Goal: Transaction & Acquisition: Purchase product/service

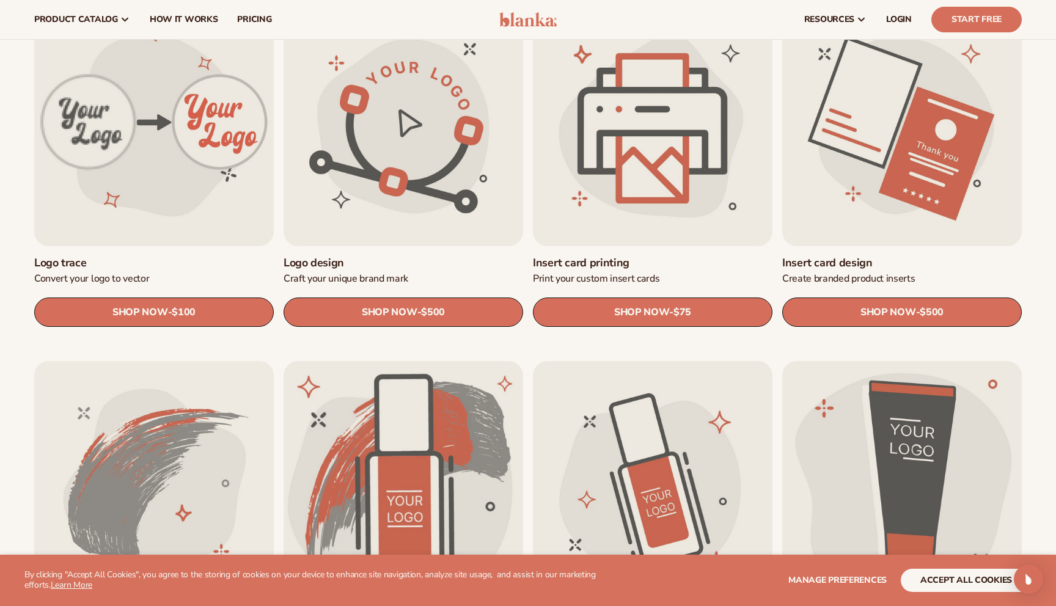
scroll to position [257, 0]
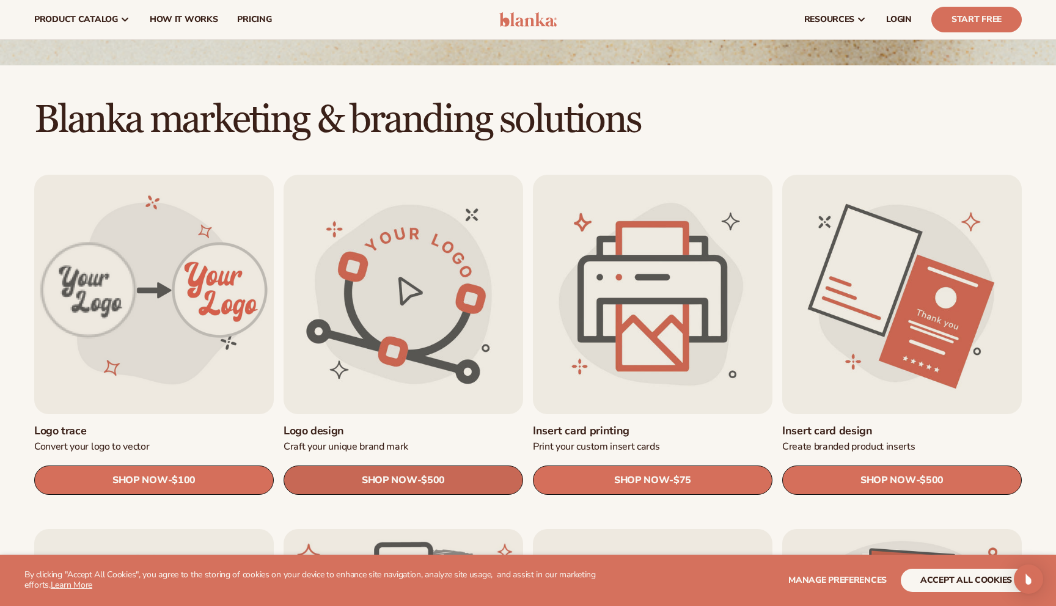
click at [447, 489] on link "SHOP NOW - Regular price $500 Sale price $500 Regular price Unit price / per" at bounding box center [402, 480] width 239 height 29
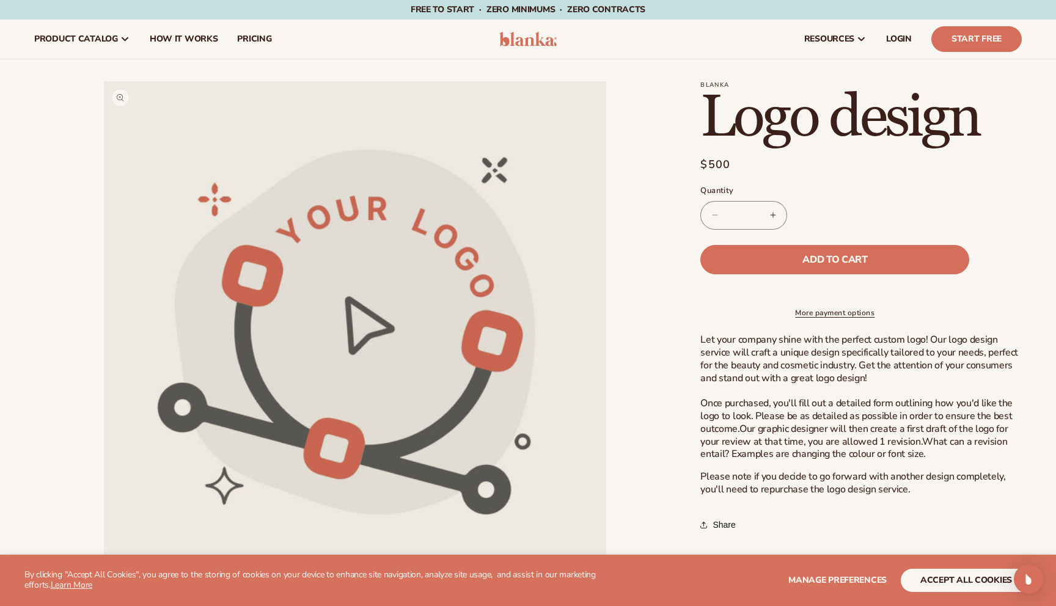
scroll to position [191, 0]
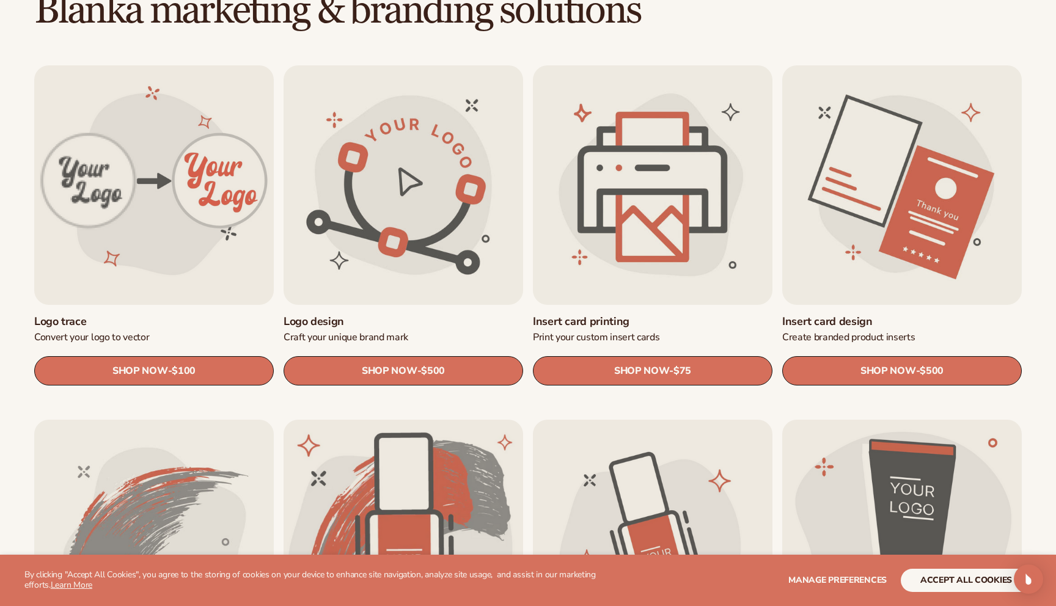
scroll to position [377, 0]
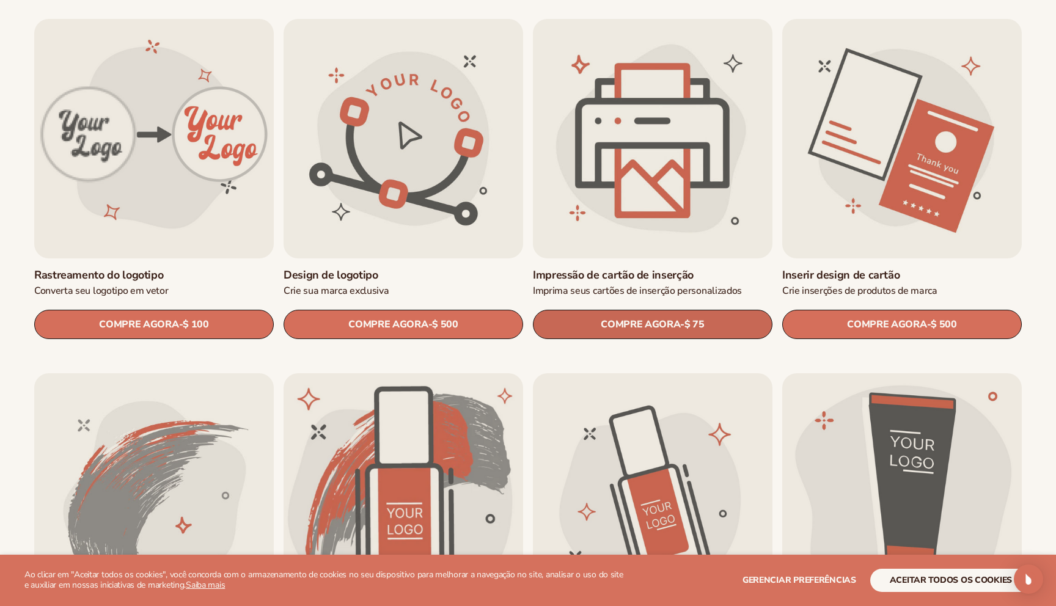
scroll to position [419, 0]
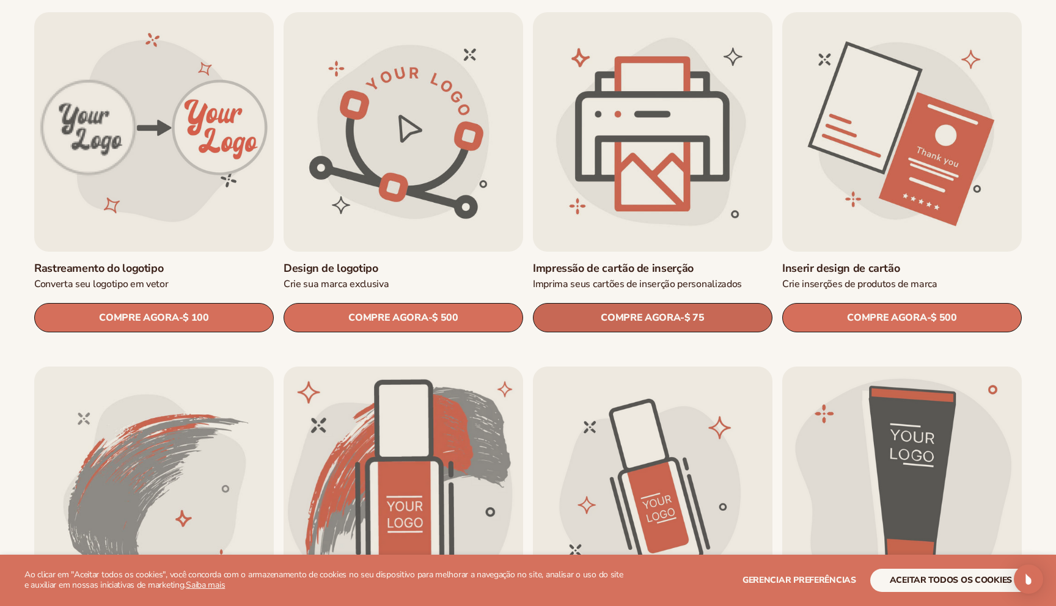
click at [701, 304] on link "COMPRE AGORA - Preço normal $ 75 Sale price $75 Regular price Unit price / per" at bounding box center [652, 317] width 239 height 29
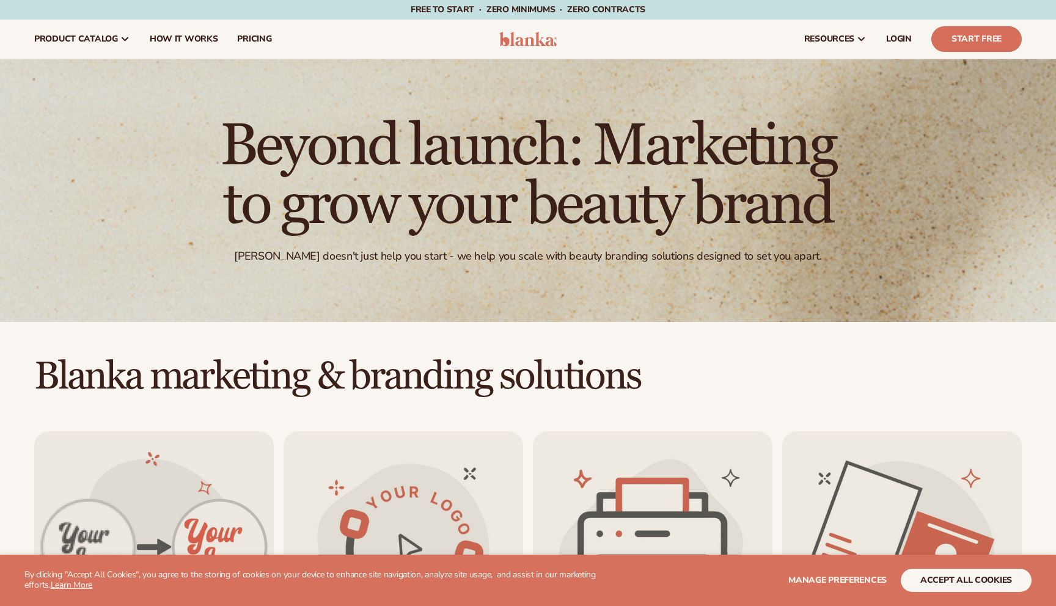
scroll to position [419, 0]
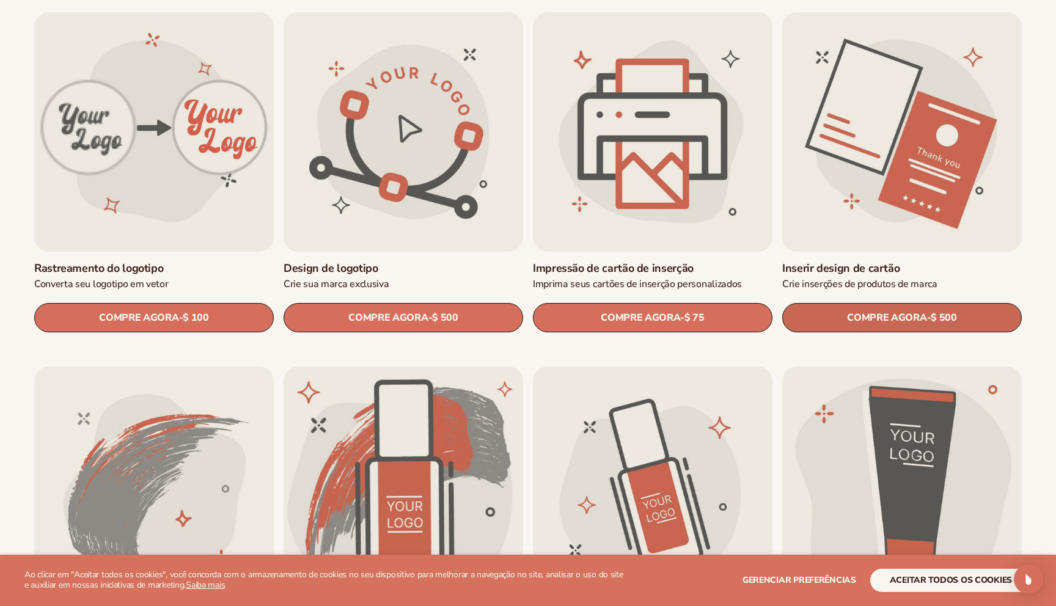
click at [815, 303] on link "COMPRE AGORA - Preço normal $ 500 Sale price $500 Regular price Unit price / per" at bounding box center [901, 317] width 239 height 29
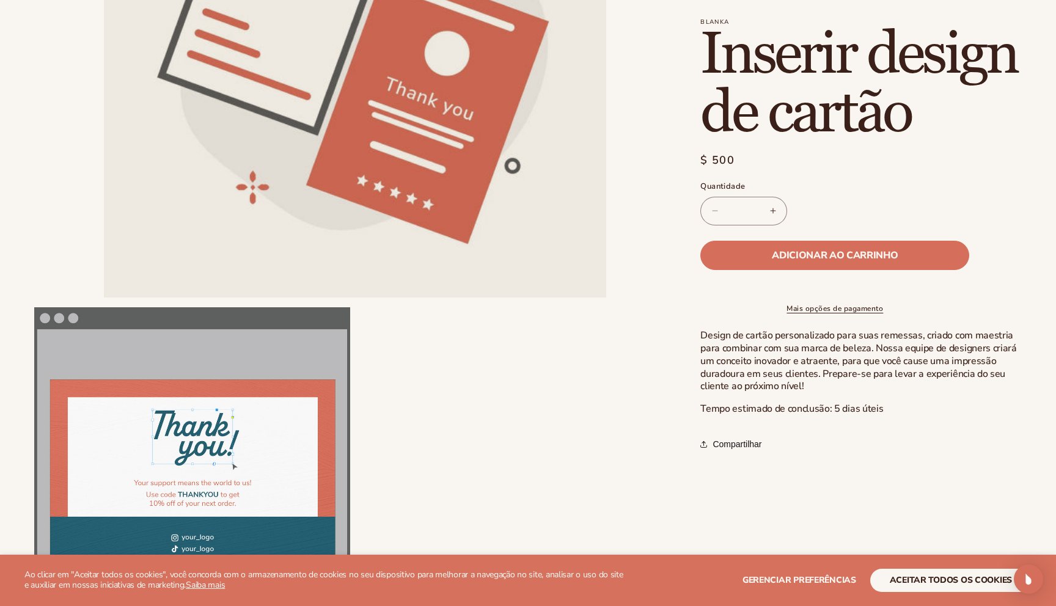
scroll to position [464, 0]
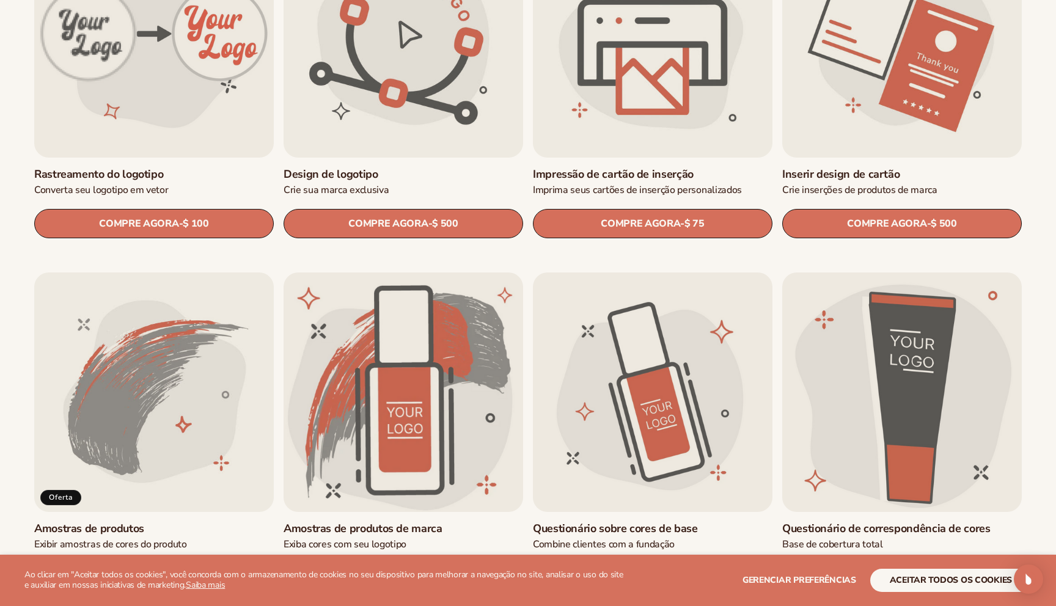
scroll to position [621, 0]
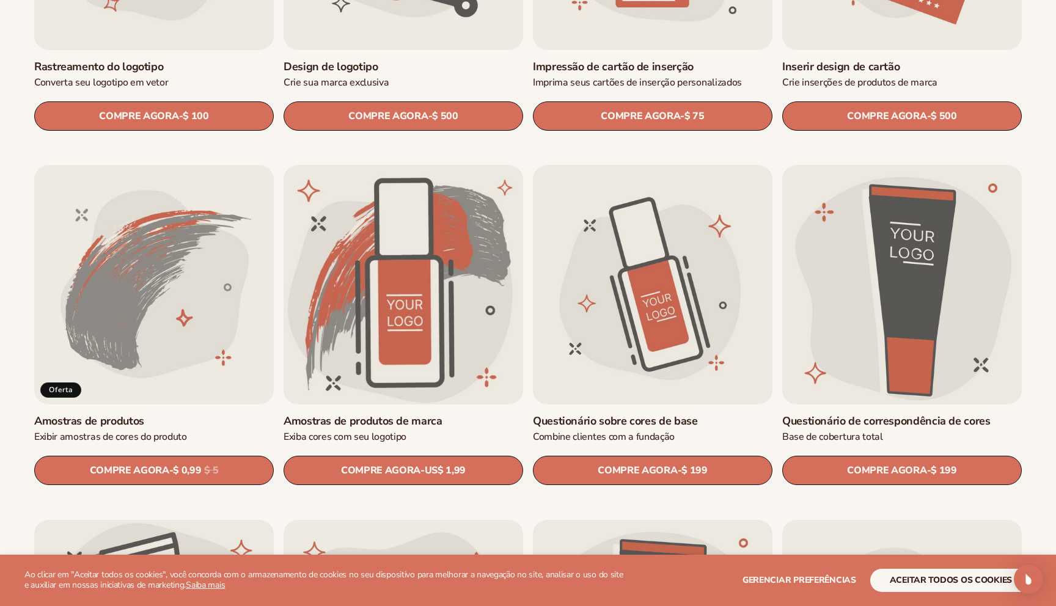
click at [106, 414] on link "Amostras de produtos" at bounding box center [153, 421] width 239 height 14
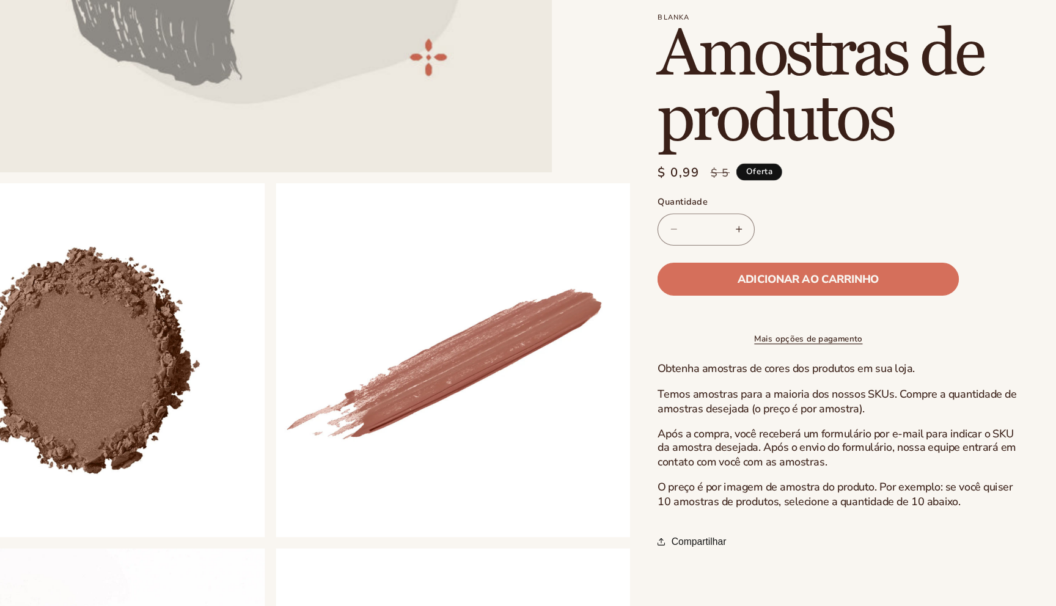
scroll to position [436, 0]
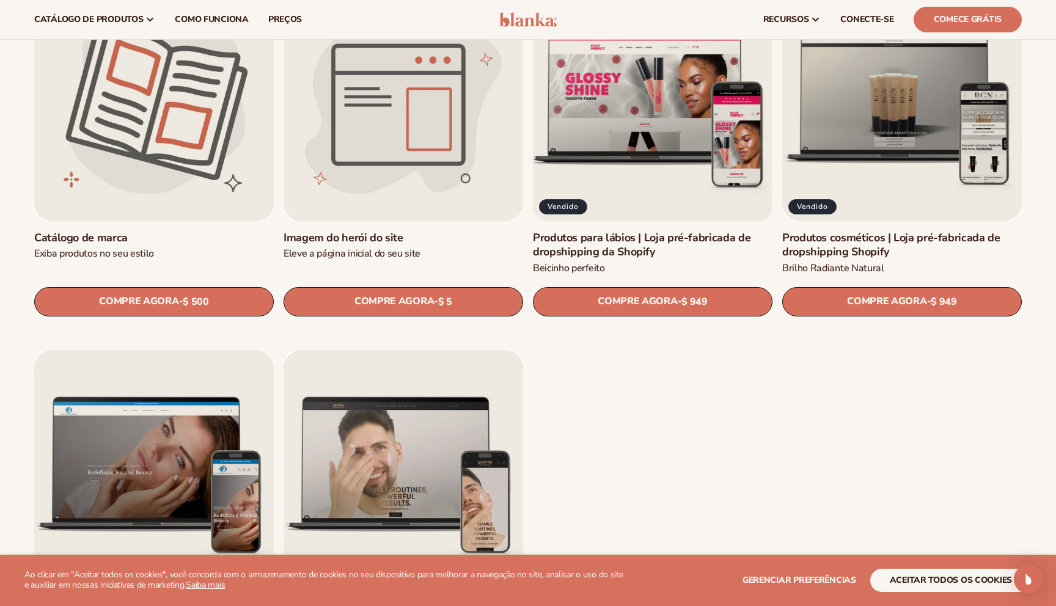
scroll to position [1512, 0]
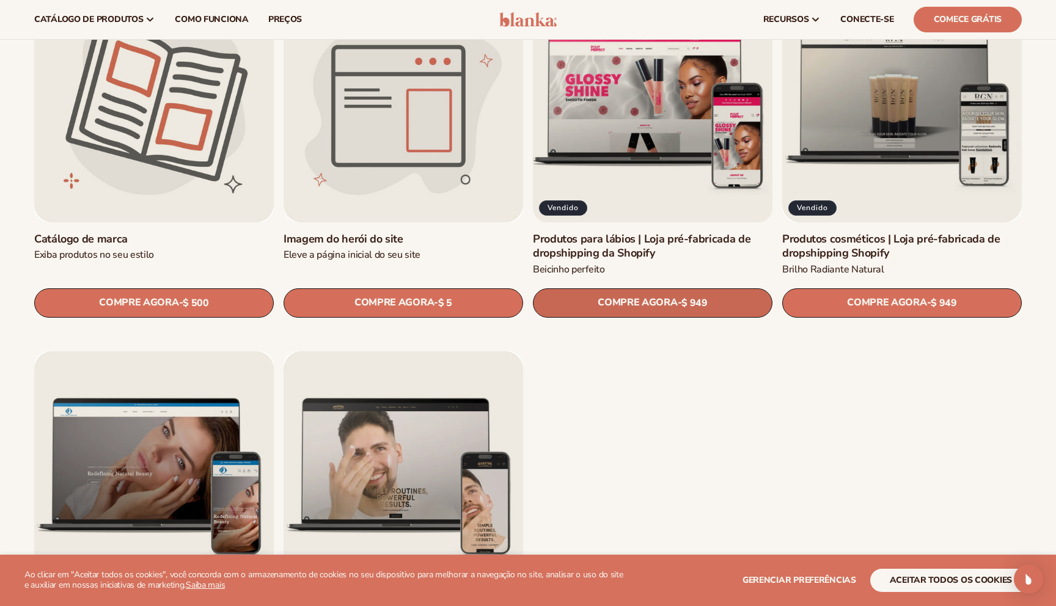
click at [692, 300] on font "$ 949" at bounding box center [694, 302] width 26 height 13
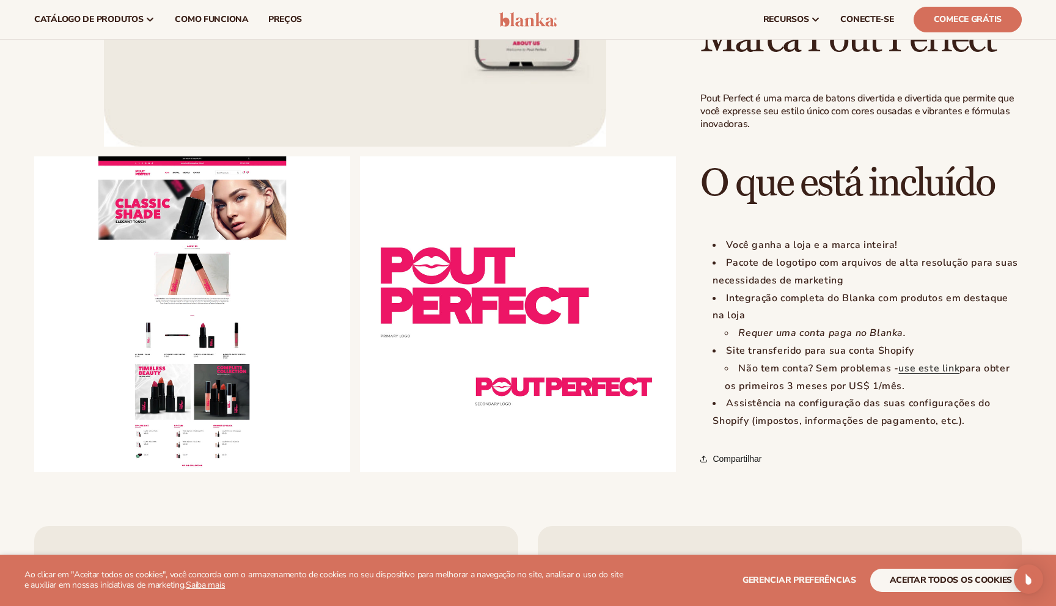
scroll to position [1025, 0]
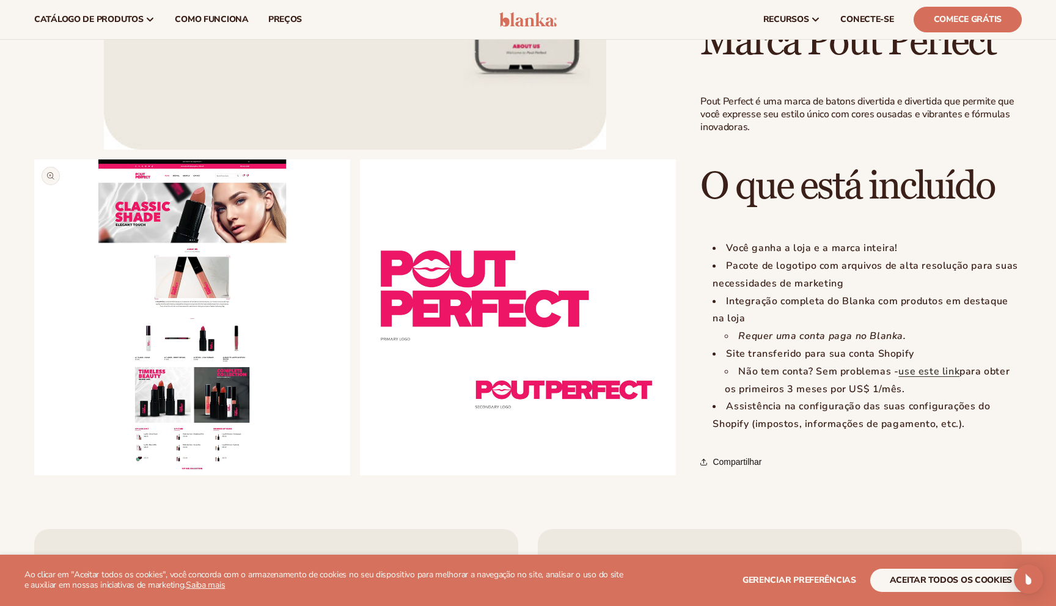
click at [34, 475] on button "Abra a mídia 2 em modal" at bounding box center [34, 475] width 0 height 0
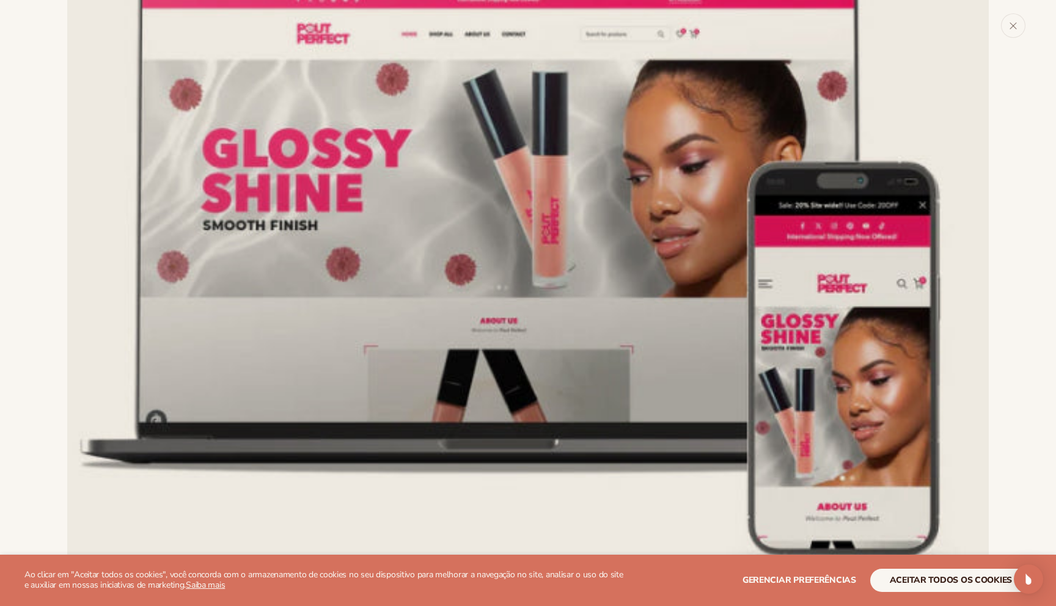
scroll to position [125, 0]
